Goal: Complete application form

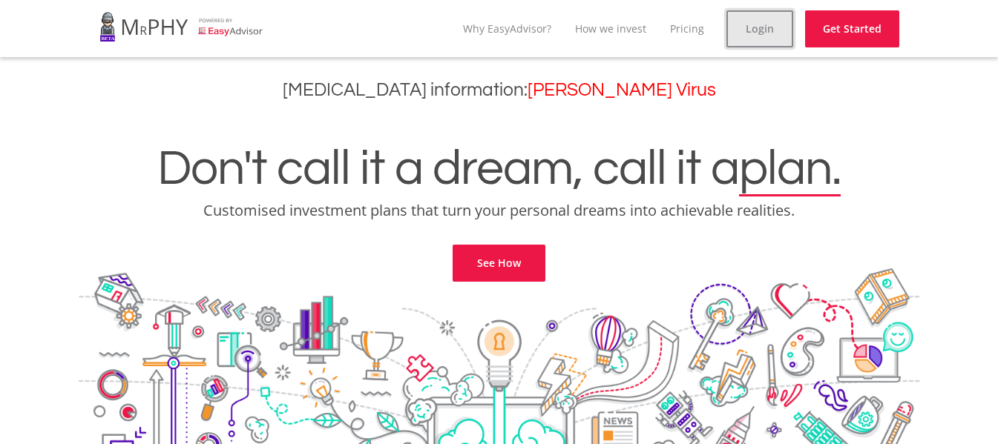
click at [752, 35] on link "Login" at bounding box center [759, 28] width 67 height 37
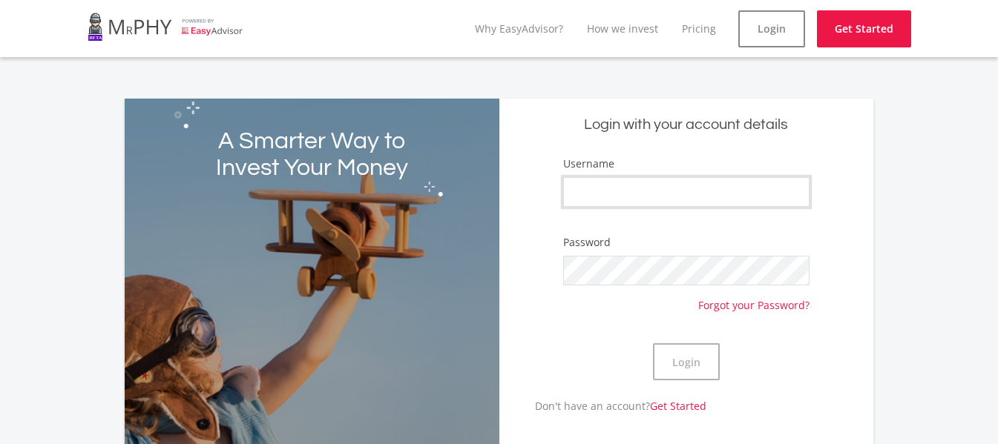
click at [644, 189] on input "Username" at bounding box center [686, 192] width 246 height 30
type input "[PERSON_NAME].drevin"
click at [697, 369] on button "Login" at bounding box center [686, 361] width 67 height 37
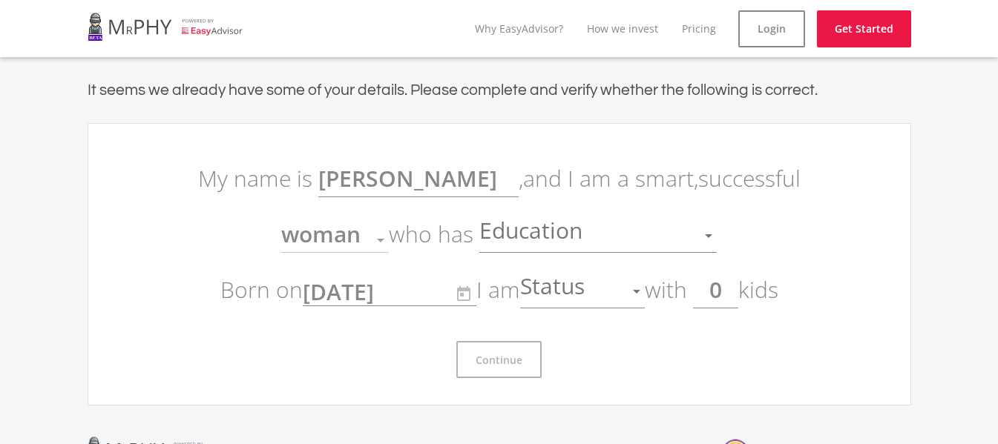
click at [707, 237] on div at bounding box center [708, 236] width 7 height 4
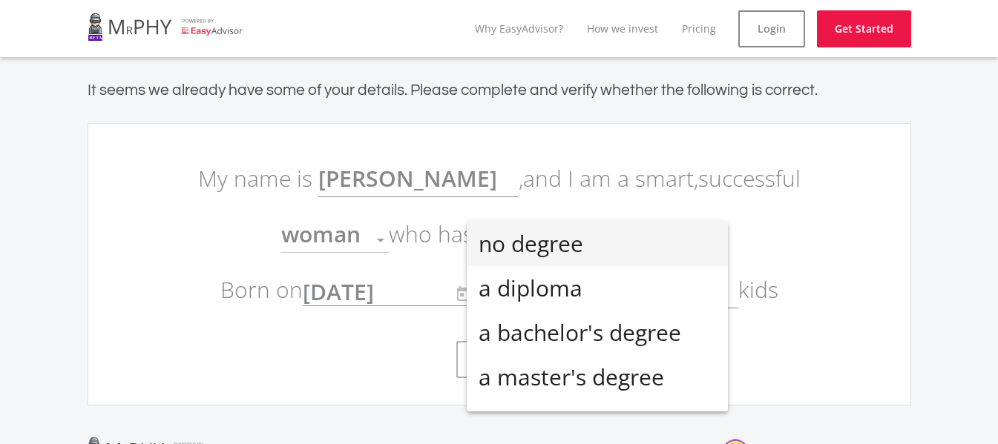
scroll to position [33, 0]
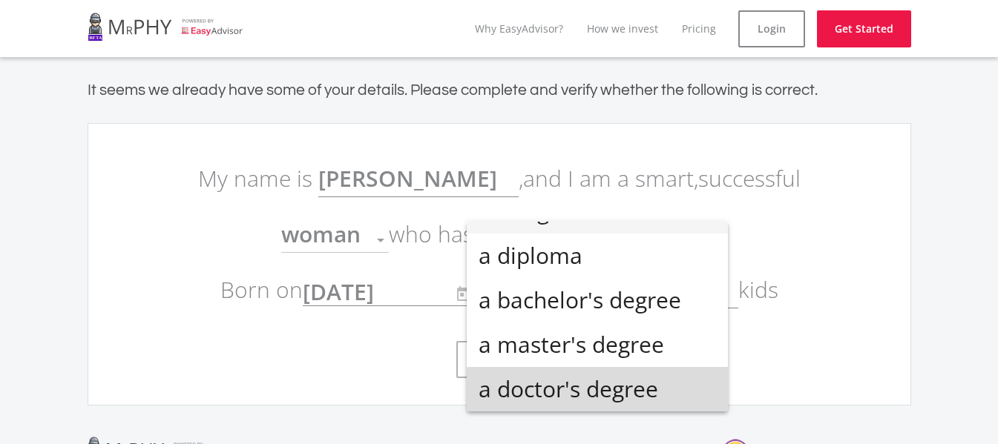
click at [683, 395] on span "a doctor's degree" at bounding box center [597, 389] width 237 height 45
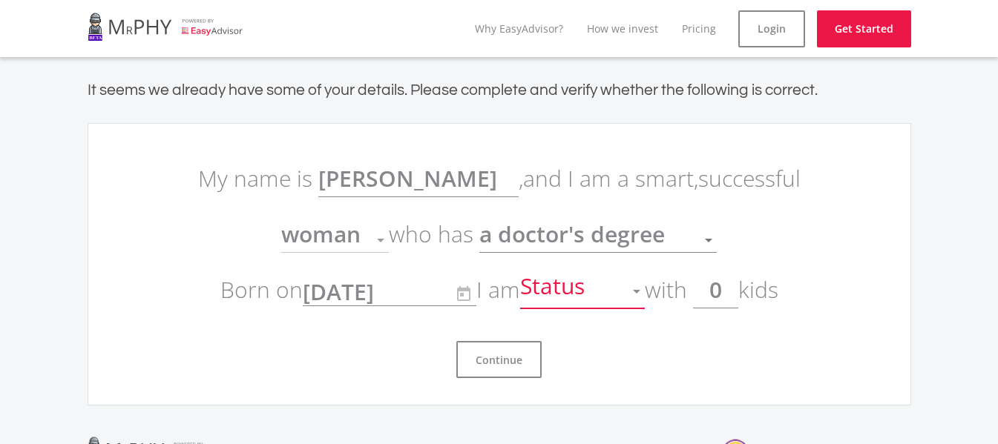
click at [640, 291] on div at bounding box center [636, 292] width 7 height 4
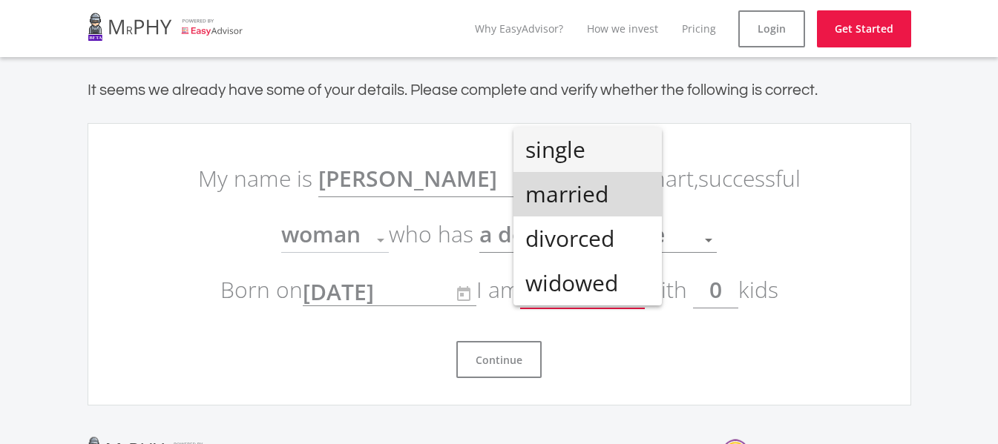
click at [602, 197] on span "married" at bounding box center [587, 194] width 125 height 45
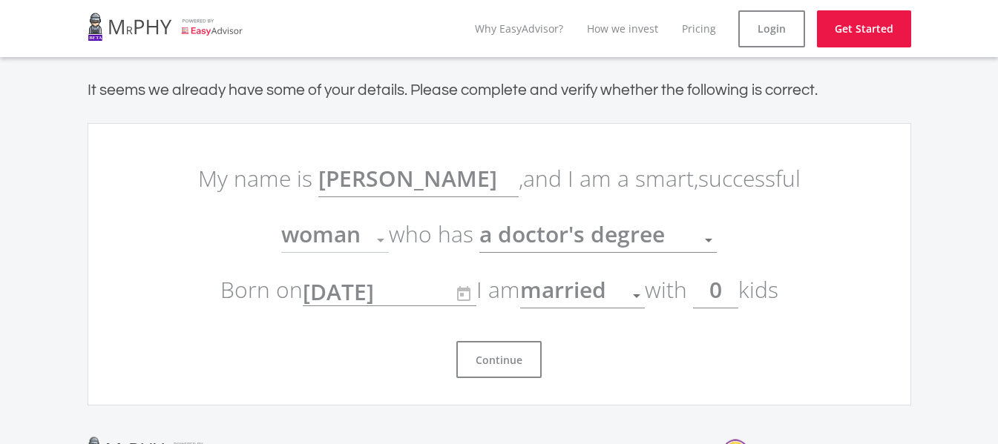
click at [724, 290] on input "0" at bounding box center [715, 290] width 45 height 37
type input "2"
click at [510, 363] on button "Continue" at bounding box center [498, 359] width 85 height 37
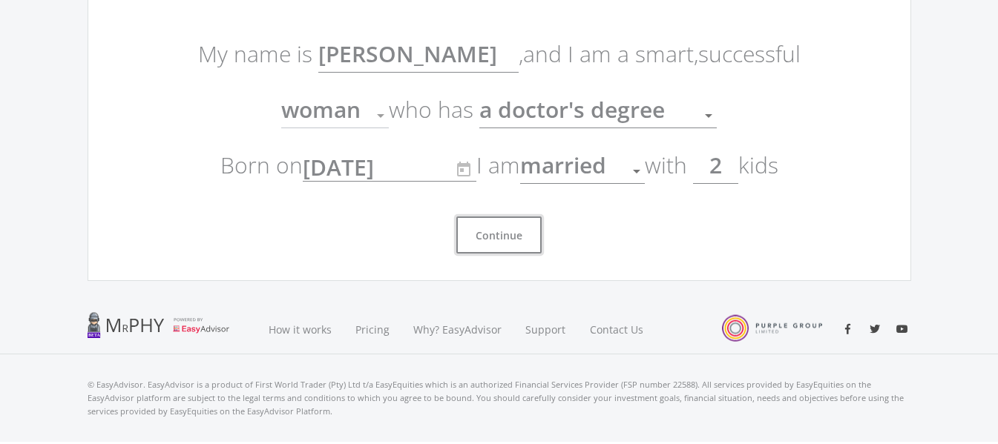
scroll to position [154, 0]
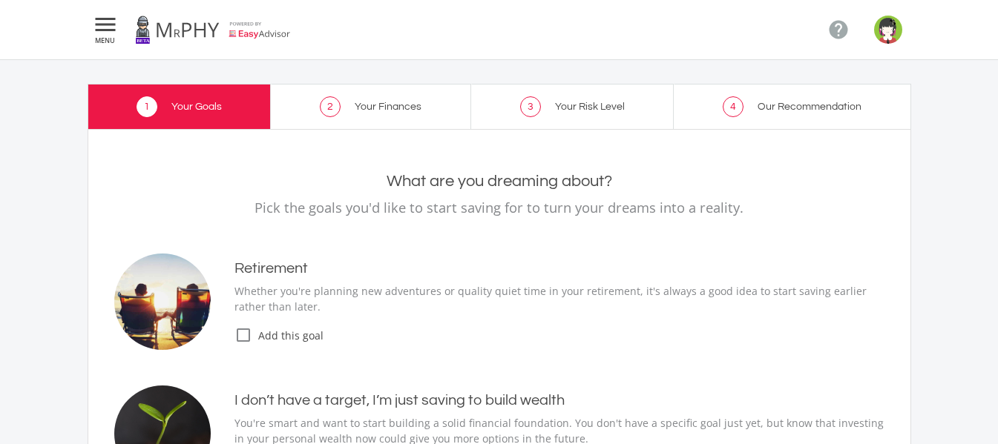
click at [101, 22] on icon "" at bounding box center [105, 25] width 27 height 18
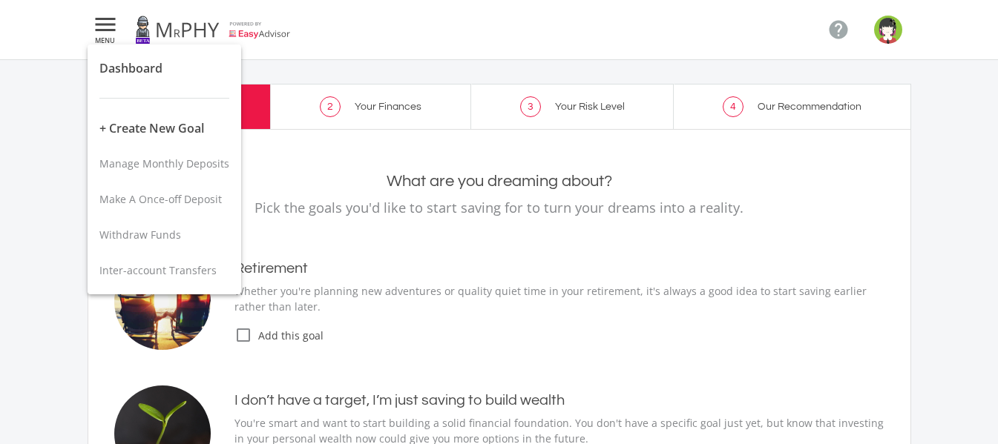
click at [264, 32] on div at bounding box center [499, 222] width 998 height 444
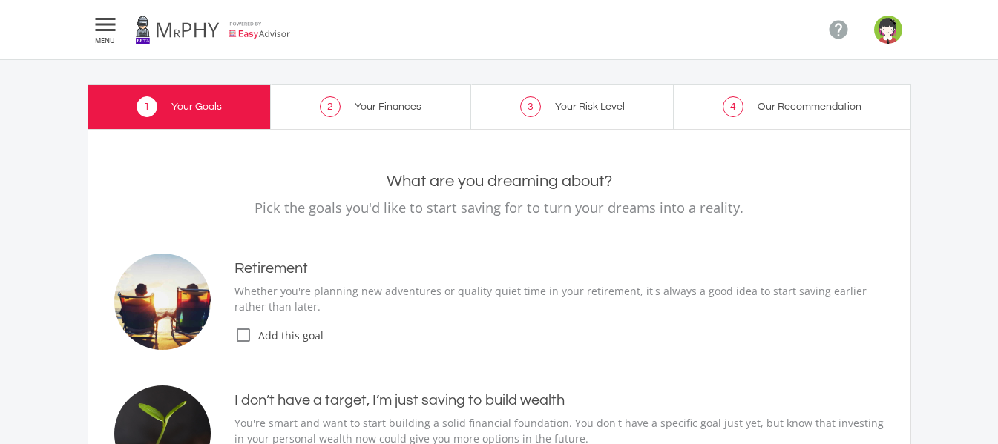
click at [258, 35] on link at bounding box center [213, 30] width 156 height 42
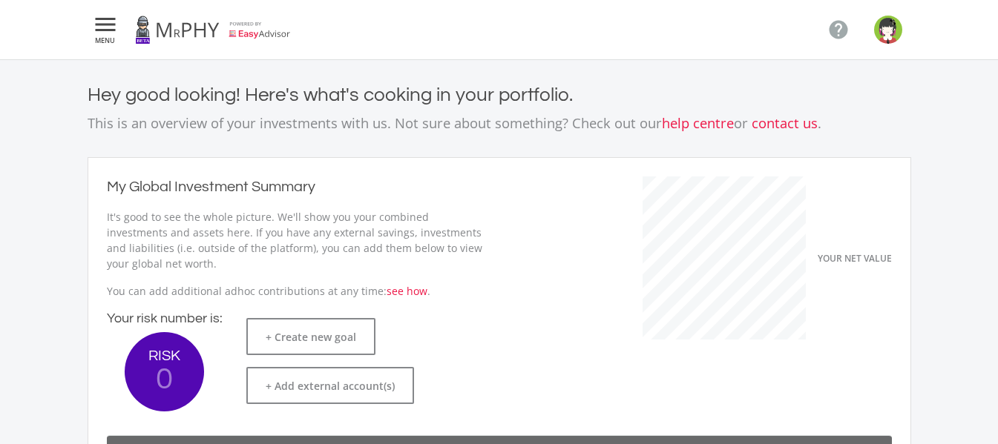
scroll to position [235, 407]
